Goal: Information Seeking & Learning: Learn about a topic

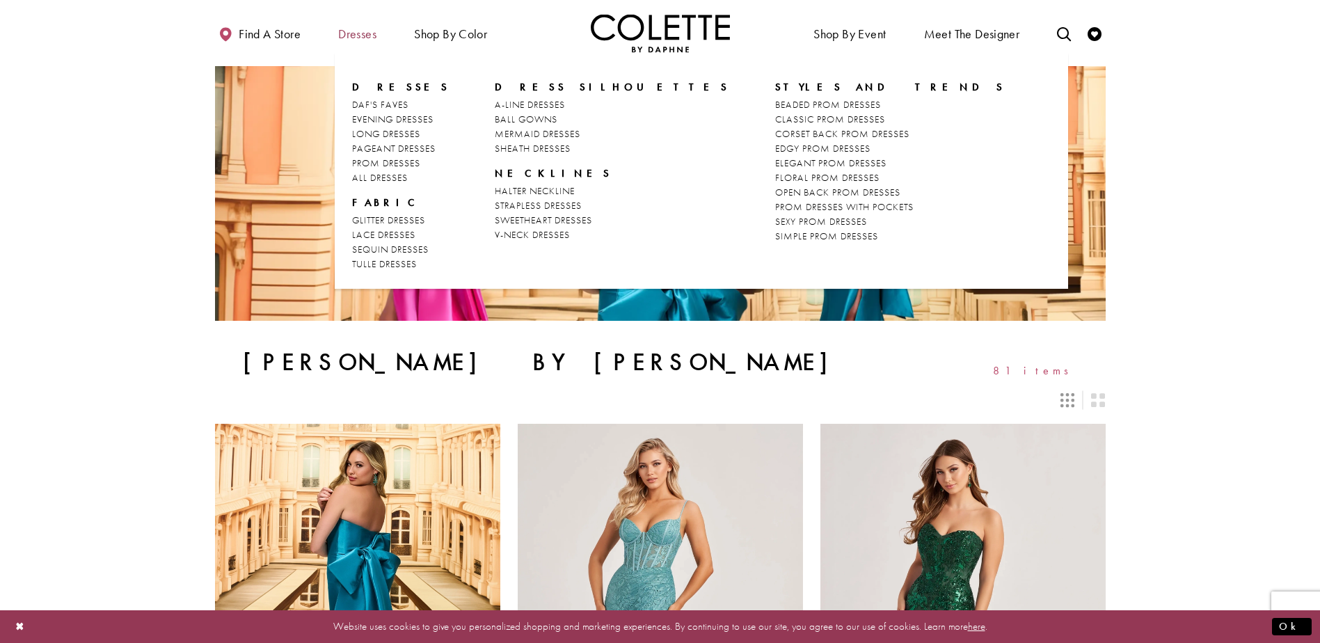
click at [373, 29] on span "Dresses" at bounding box center [357, 34] width 38 height 14
click at [374, 104] on span "DAF'S FAVES" at bounding box center [380, 104] width 56 height 13
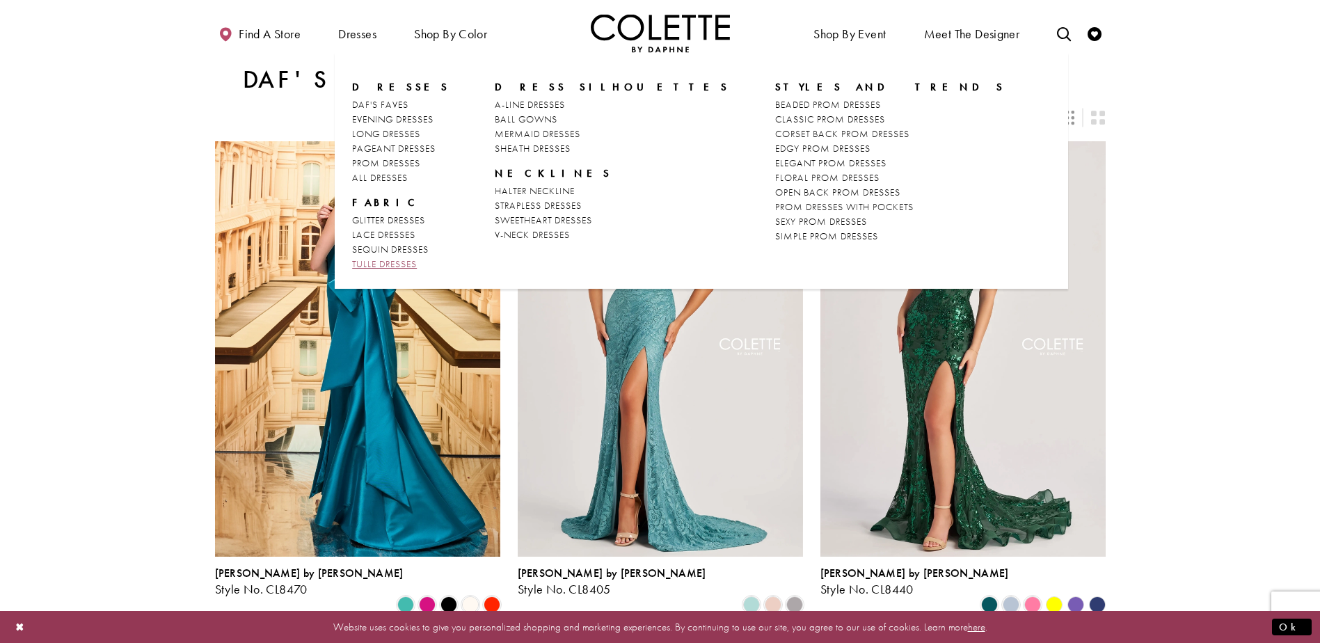
click at [392, 259] on span "TULLE DRESSES" at bounding box center [384, 263] width 65 height 13
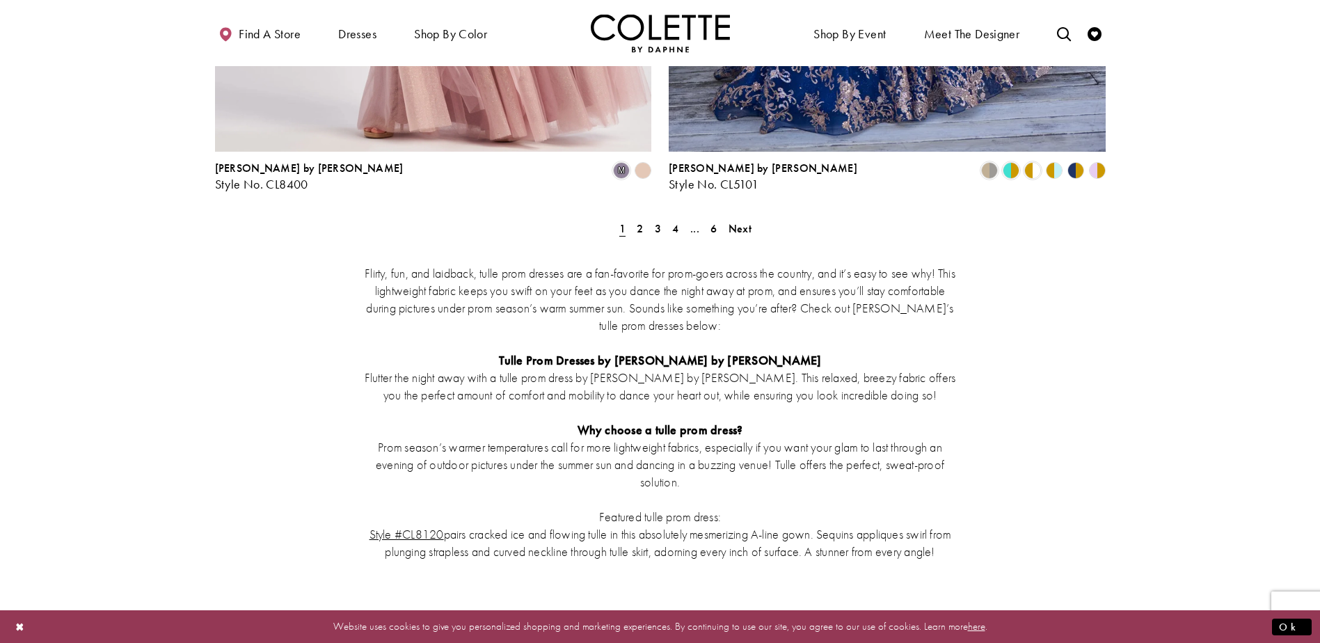
scroll to position [2478, 0]
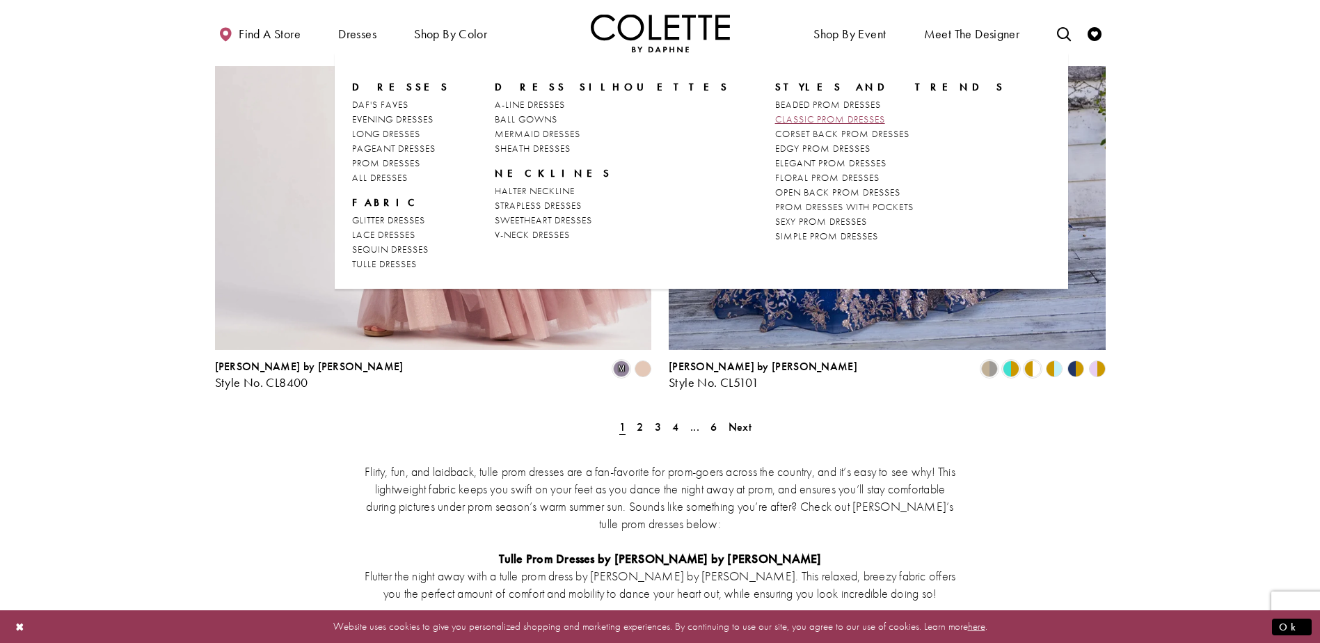
click at [775, 120] on span "CLASSIC PROM DRESSES" at bounding box center [830, 119] width 110 height 13
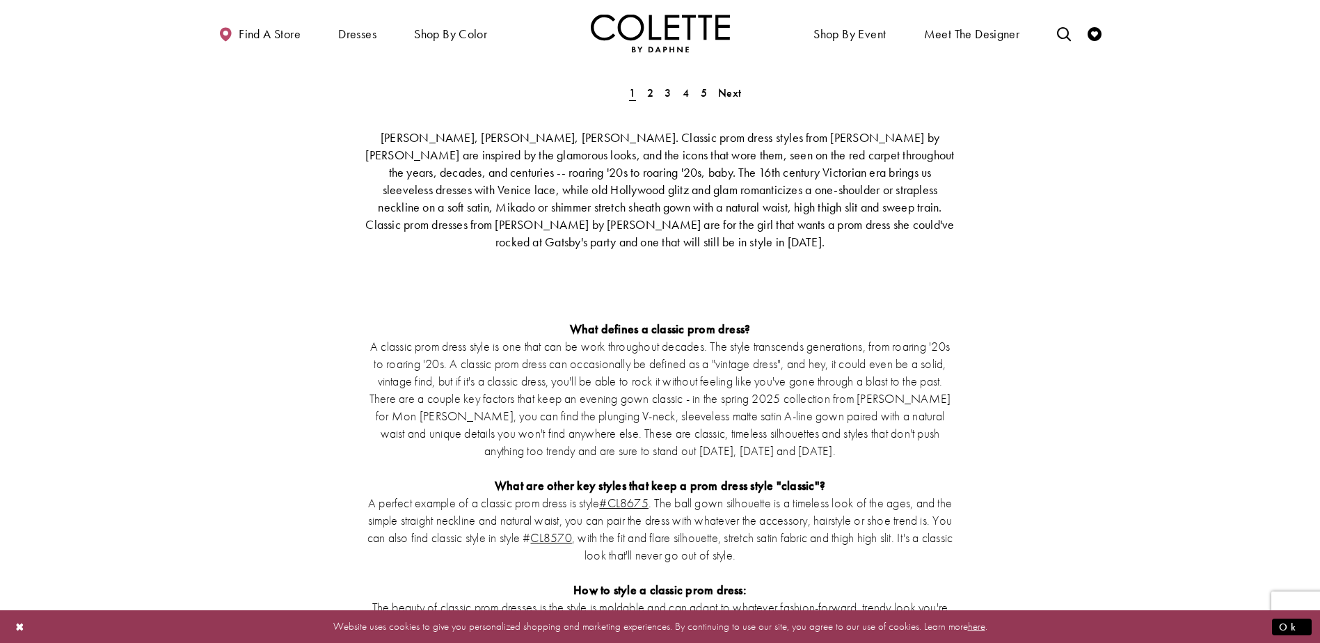
scroll to position [2992, 0]
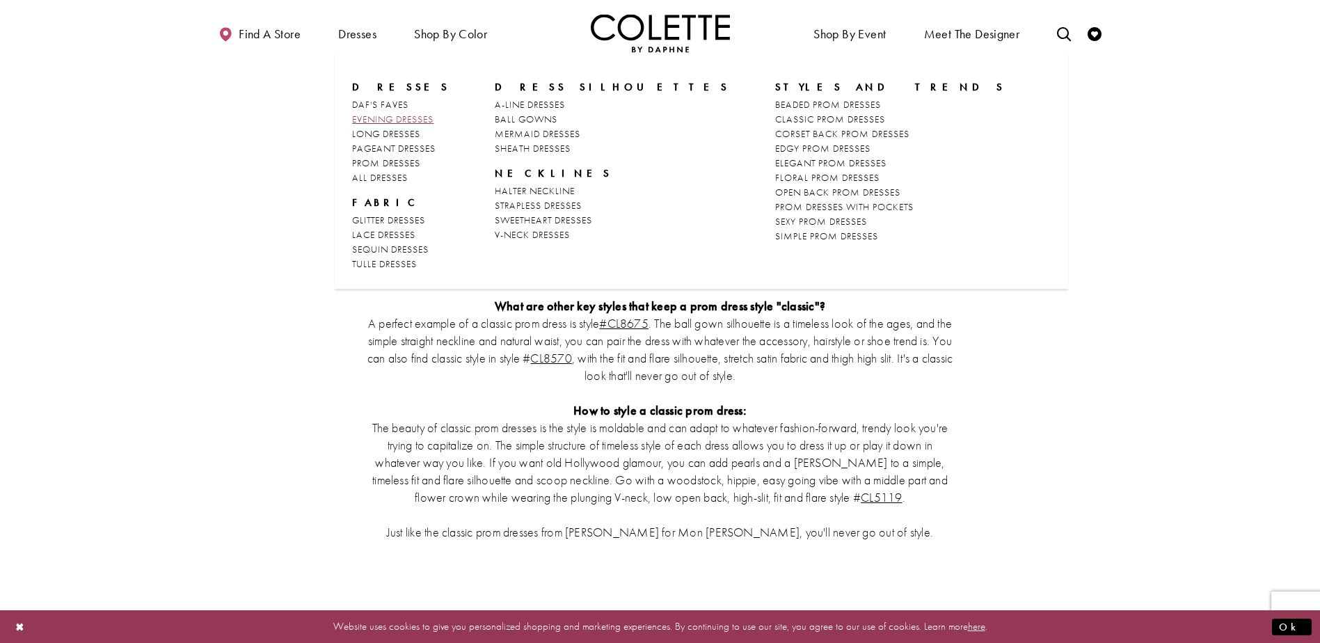
click at [376, 118] on span "EVENING DRESSES" at bounding box center [392, 119] width 81 height 13
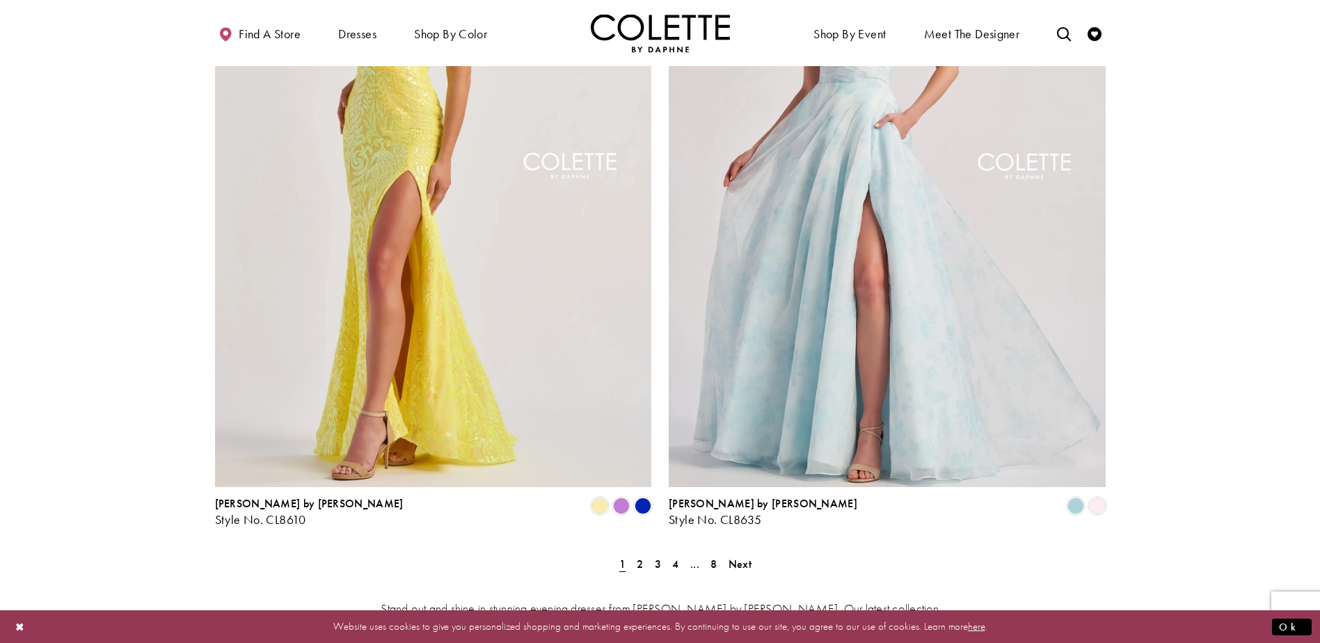
scroll to position [2713, 0]
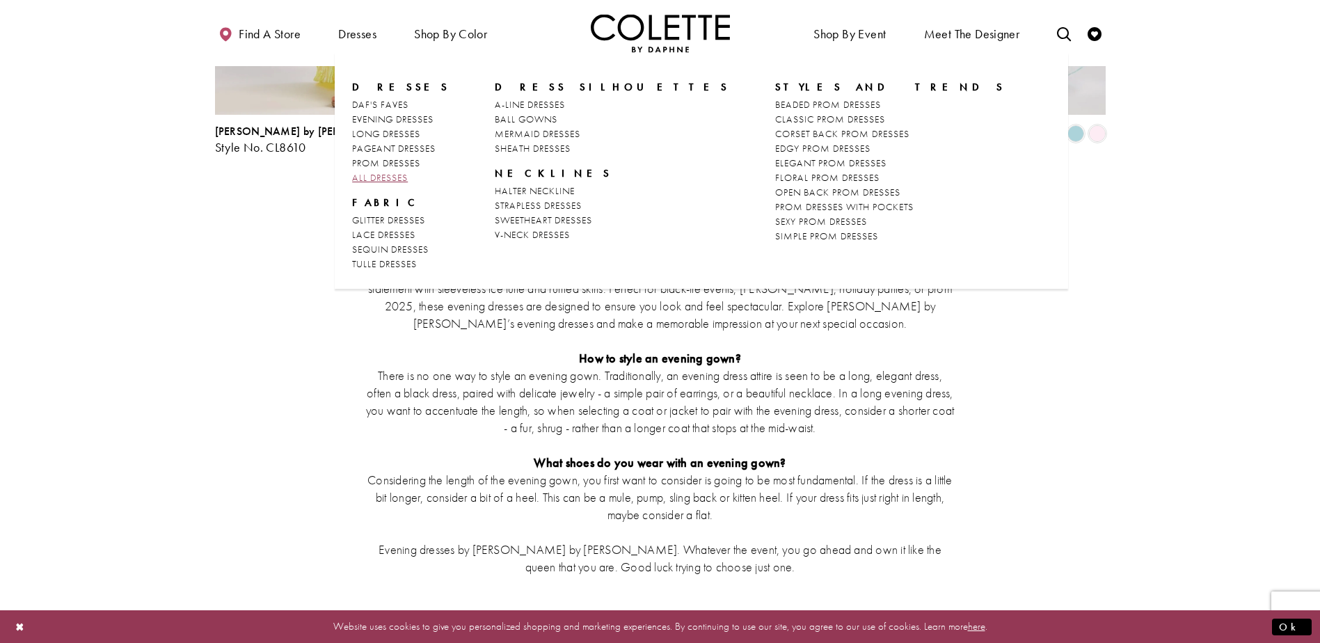
click at [374, 172] on span "ALL DRESSES" at bounding box center [380, 177] width 56 height 13
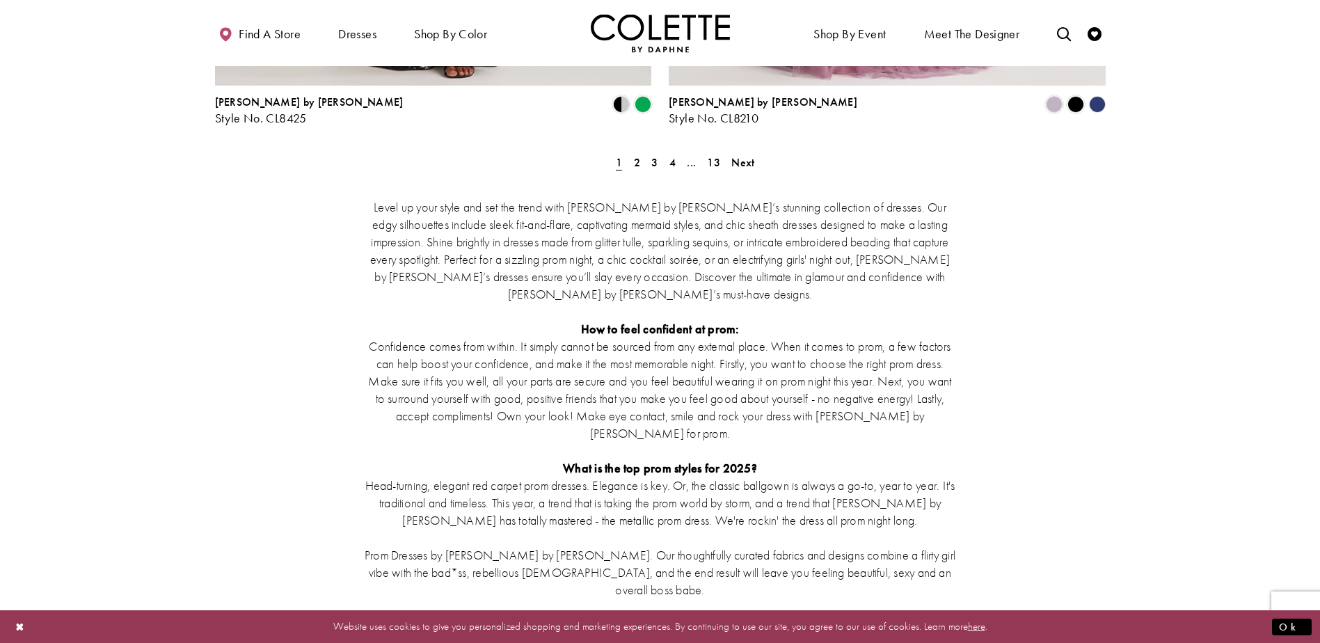
scroll to position [2565, 0]
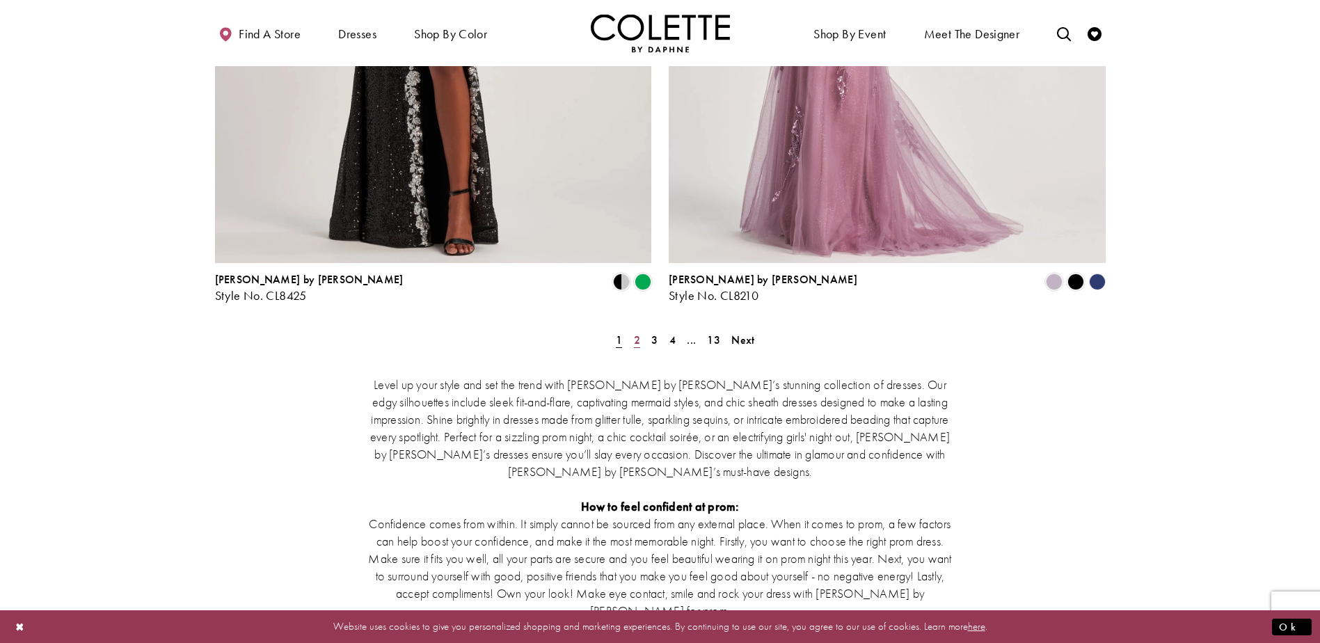
click at [632, 330] on link "2" at bounding box center [637, 340] width 15 height 20
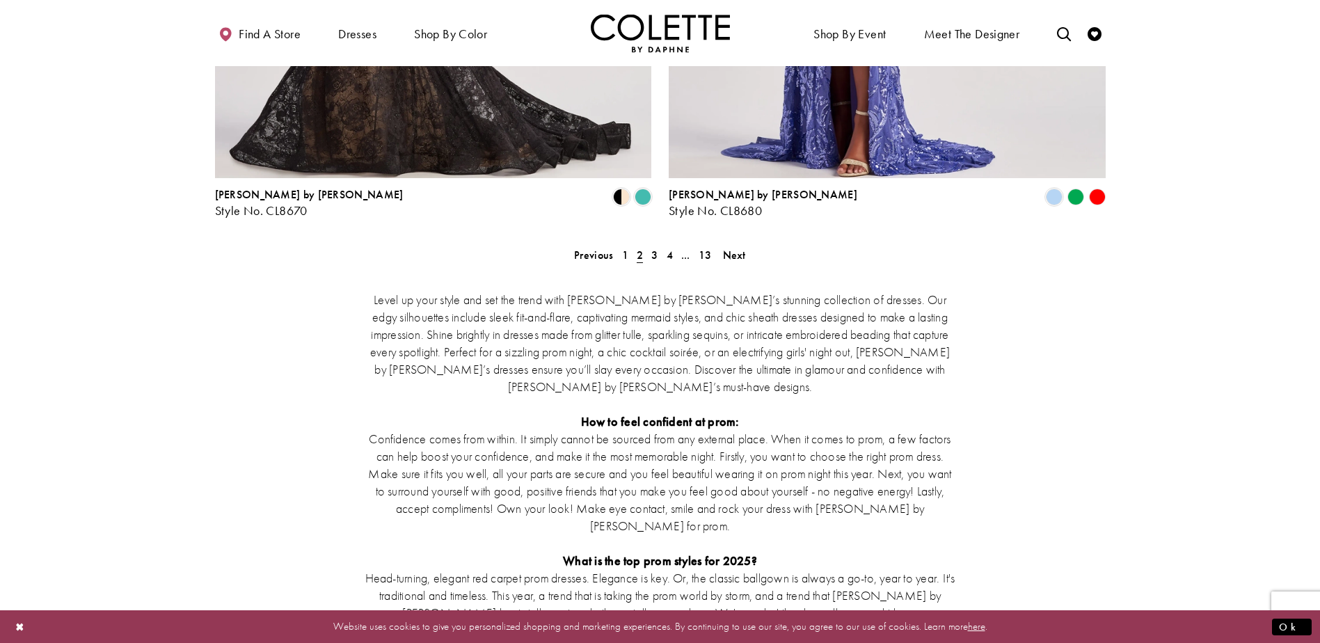
scroll to position [2649, 0]
click at [648, 246] on link "3" at bounding box center [654, 256] width 15 height 20
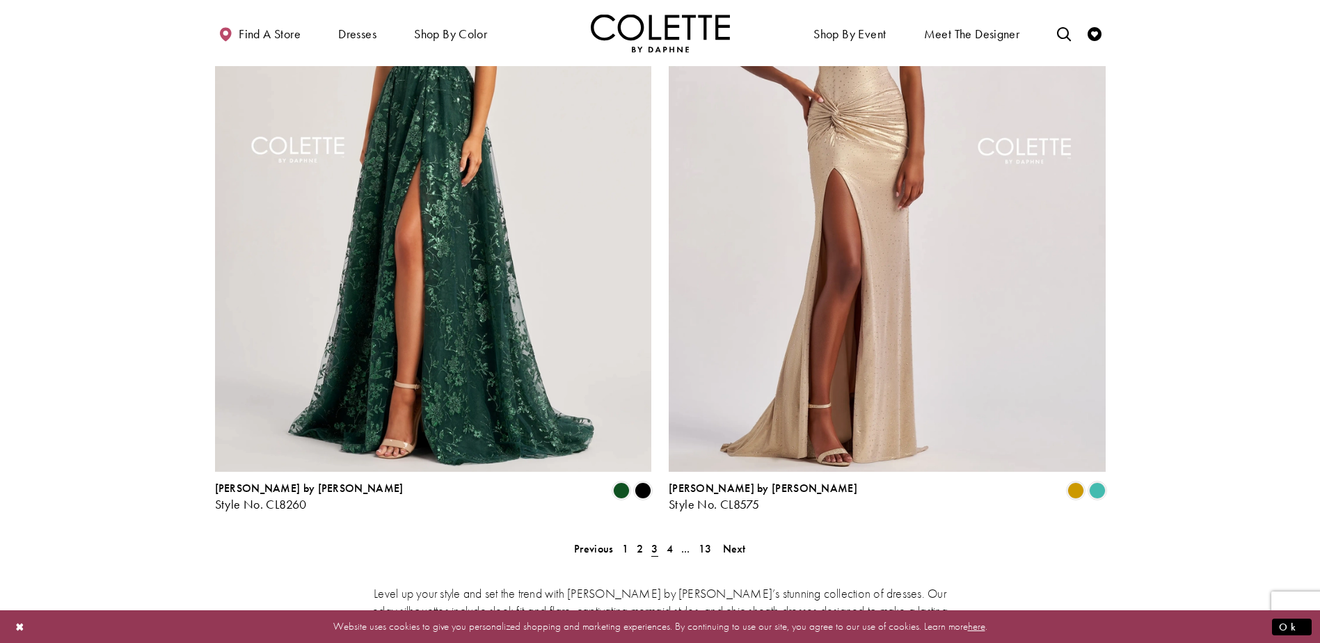
scroll to position [2510, 0]
